Goal: Use online tool/utility: Utilize a website feature to perform a specific function

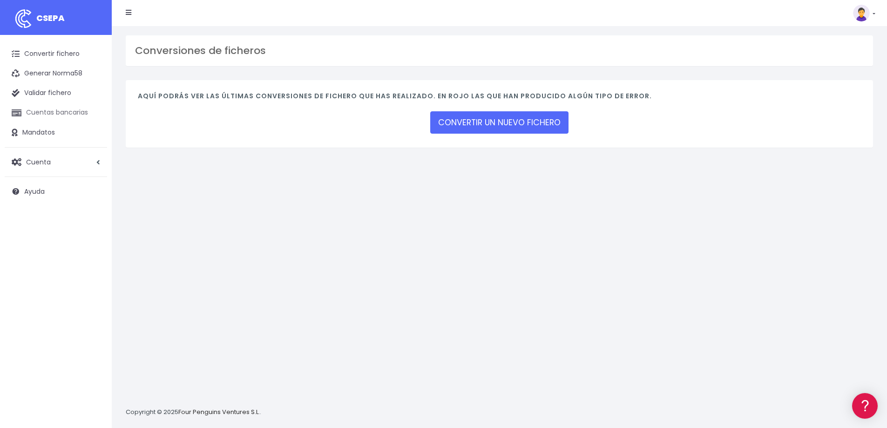
click at [34, 107] on link "Cuentas bancarias" at bounding box center [56, 113] width 102 height 20
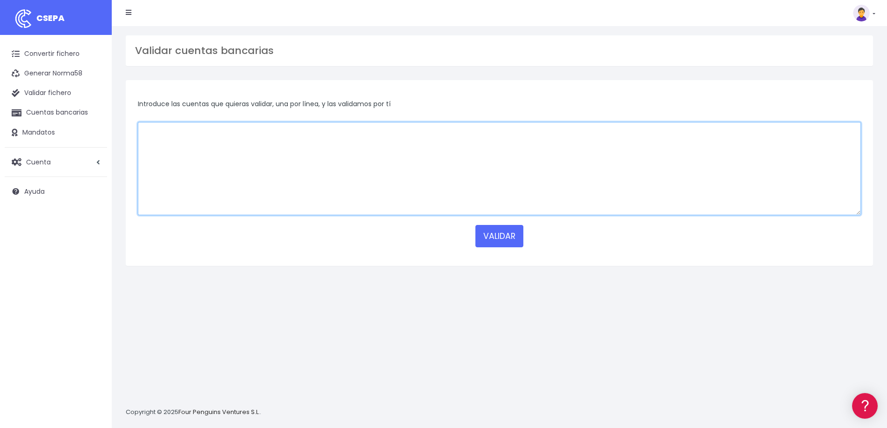
click at [213, 147] on textarea at bounding box center [499, 168] width 723 height 93
paste textarea "[FINANCIAL_ID]"
type textarea "[FINANCIAL_ID]"
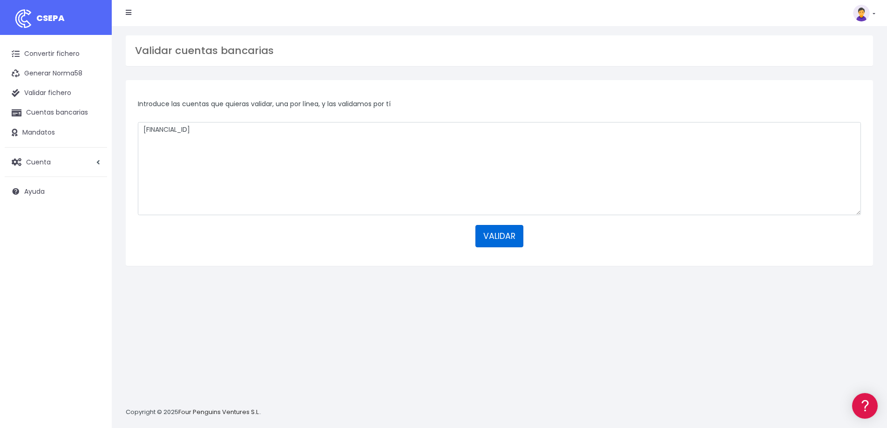
click at [497, 242] on button "VALIDAR" at bounding box center [500, 236] width 48 height 22
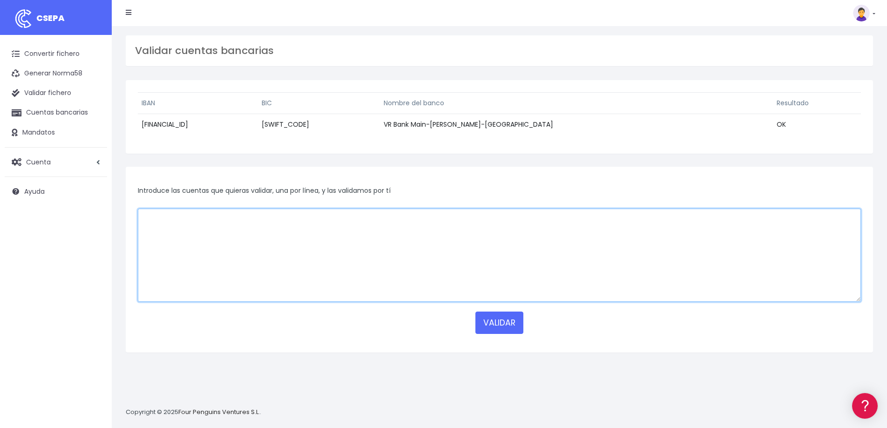
click at [337, 244] on textarea at bounding box center [499, 255] width 723 height 93
paste textarea "[FINANCIAL_ID]"
type textarea "GB42NWBK54413450973983"
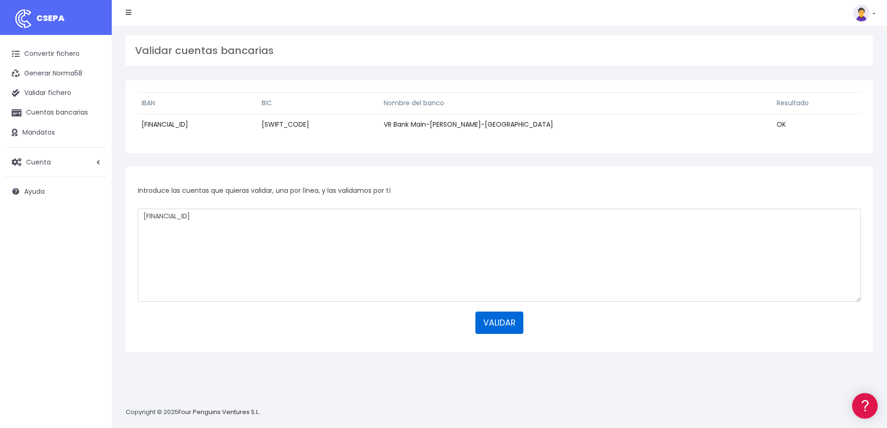
click at [506, 325] on button "VALIDAR" at bounding box center [500, 323] width 48 height 22
